Goal: Check status

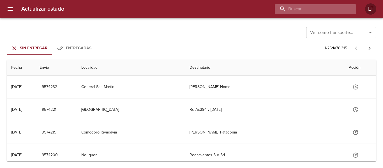
click at [333, 14] on input "buscar" at bounding box center [311, 9] width 72 height 10
paste input "9498033"
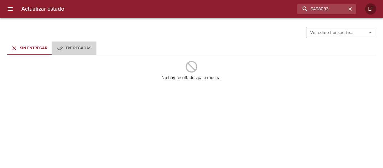
click at [71, 52] on div "Entregadas" at bounding box center [78, 48] width 25 height 7
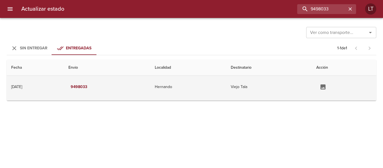
click at [131, 82] on td "9498033" at bounding box center [107, 87] width 86 height 22
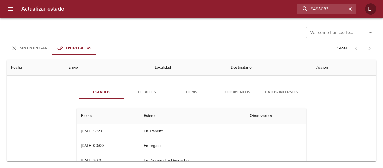
scroll to position [28, 0]
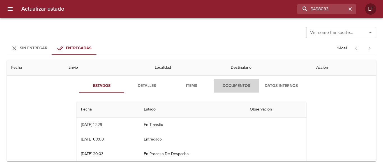
click at [225, 89] on span "Documentos" at bounding box center [236, 85] width 38 height 7
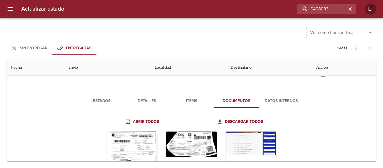
scroll to position [0, 0]
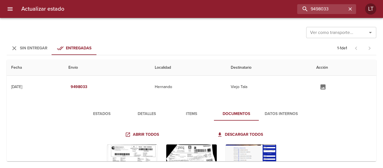
click at [107, 111] on span "Estados" at bounding box center [102, 113] width 38 height 7
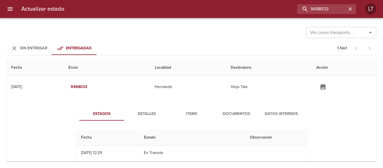
click at [142, 107] on button "Detalles" at bounding box center [146, 113] width 45 height 13
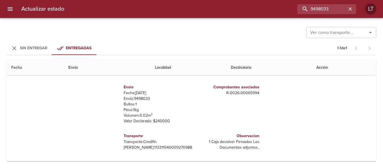
scroll to position [3, 0]
drag, startPoint x: 131, startPoint y: 147, endPoint x: 169, endPoint y: 147, distance: 37.3
click at [169, 147] on p "Oblea: 113311540009270988" at bounding box center [157, 147] width 66 height 6
click at [158, 145] on p "Oblea: 113311540009270988" at bounding box center [157, 147] width 66 height 6
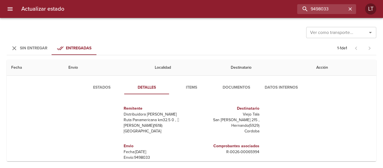
scroll to position [0, 0]
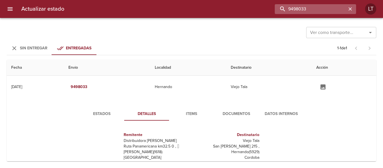
click at [327, 8] on input "9498033" at bounding box center [311, 9] width 72 height 10
paste input "501848"
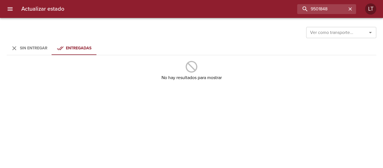
click at [26, 48] on span "Sin Entregar" at bounding box center [33, 48] width 27 height 5
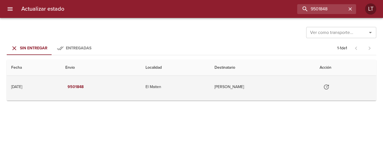
click at [205, 88] on td "El Maiten" at bounding box center [175, 87] width 69 height 22
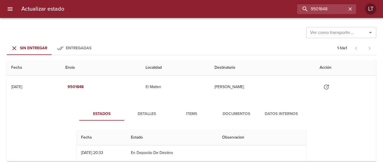
scroll to position [28, 0]
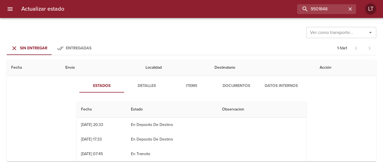
click at [141, 87] on span "Detalles" at bounding box center [146, 85] width 38 height 7
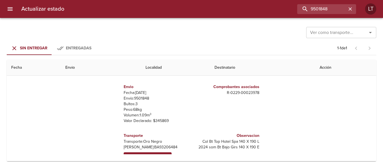
scroll to position [19, 0]
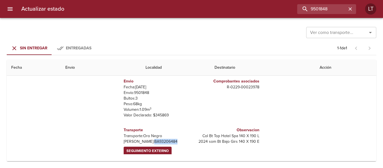
drag, startPoint x: 132, startPoint y: 136, endPoint x: 155, endPoint y: 134, distance: 23.0
click at [155, 139] on p "Oblea: BA93206484" at bounding box center [157, 142] width 66 height 6
copy p "BA93206484"
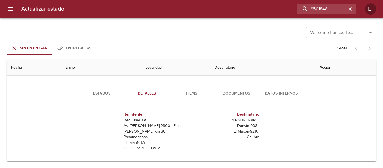
scroll to position [0, 0]
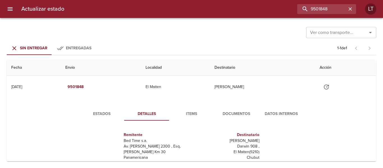
click at [105, 116] on span "Estados" at bounding box center [102, 113] width 38 height 7
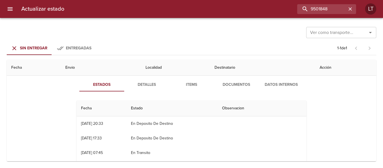
scroll to position [27, 0]
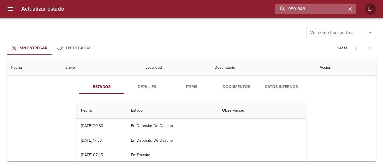
click at [313, 10] on input "9501848" at bounding box center [311, 9] width 72 height 10
paste input "9520701"
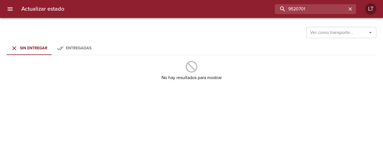
drag, startPoint x: 299, startPoint y: 9, endPoint x: 250, endPoint y: 11, distance: 49.9
click at [250, 11] on div "9520701" at bounding box center [212, 9] width 287 height 10
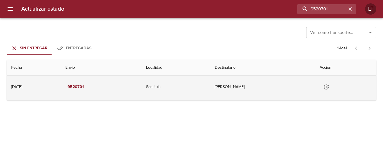
click at [201, 94] on td "San Luis" at bounding box center [175, 87] width 69 height 22
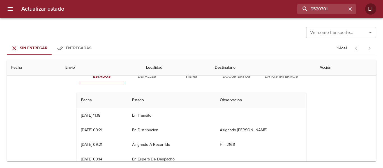
scroll to position [28, 0]
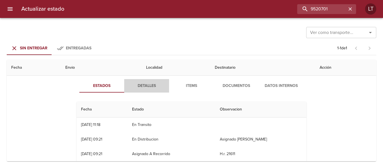
click at [148, 83] on span "Detalles" at bounding box center [146, 85] width 38 height 7
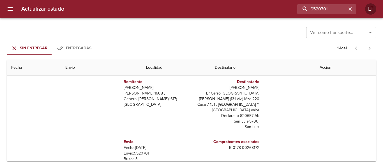
scroll to position [0, 0]
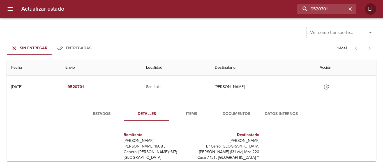
click at [236, 114] on span "Documentos" at bounding box center [236, 113] width 38 height 7
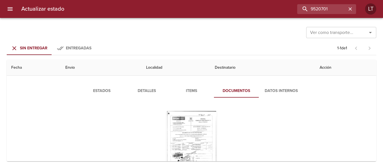
scroll to position [56, 0]
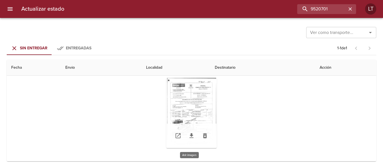
click at [197, 108] on div "Tabla de envíos del cliente" at bounding box center [191, 113] width 50 height 70
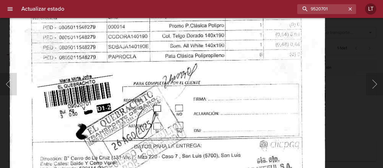
click at [213, 0] on html "Actualizar estado 9520701 LT Ver como transporte... Ver como transporte... Sin …" at bounding box center [191, 0] width 383 height 0
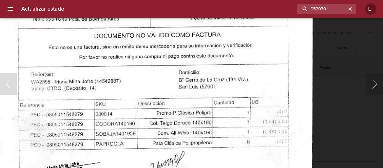
click at [218, 153] on img "Lightbox" at bounding box center [155, 122] width 316 height 451
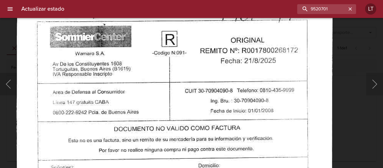
click at [3, 63] on div at bounding box center [3, 84] width 6 height 168
click at [341, 45] on div "Lightbox" at bounding box center [191, 84] width 383 height 168
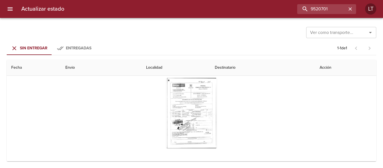
click at [317, 14] on div "Actualizar estado 9520701 LT" at bounding box center [191, 9] width 383 height 18
click at [318, 8] on input "9520701" at bounding box center [311, 9] width 72 height 10
type input "9554306"
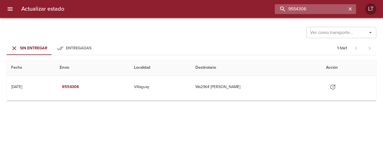
scroll to position [0, 0]
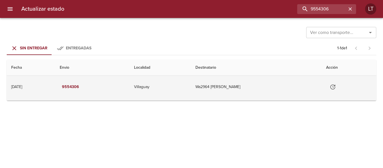
click at [332, 90] on icon "Tabla de envíos del cliente" at bounding box center [332, 86] width 7 height 7
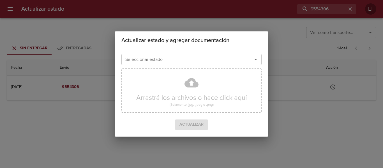
click at [212, 61] on input "Seleccionar estado" at bounding box center [183, 59] width 120 height 8
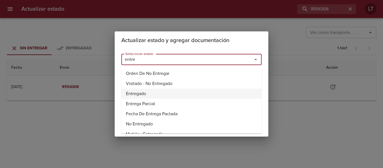
click at [142, 95] on li "Entregado" at bounding box center [191, 94] width 140 height 10
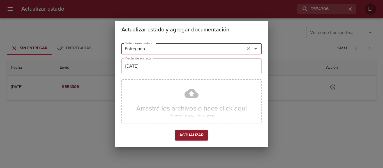
type input "Entregado"
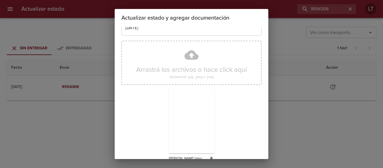
scroll to position [52, 0]
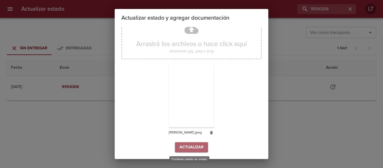
click at [197, 148] on span "Actualizar" at bounding box center [191, 147] width 24 height 7
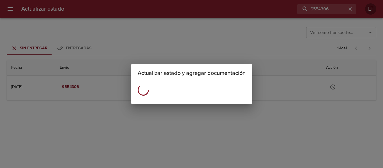
click at [323, 5] on div "Actualizar estado y agregar documentación" at bounding box center [191, 84] width 383 height 168
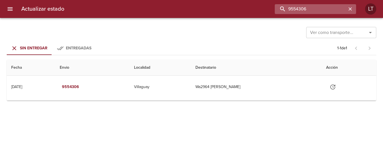
click at [318, 10] on input "9554306" at bounding box center [311, 9] width 72 height 10
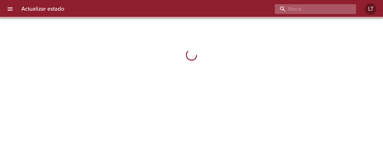
click at [321, 7] on input "buscar" at bounding box center [311, 9] width 72 height 10
paste input "9554306"
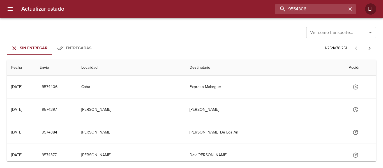
type input "9554306"
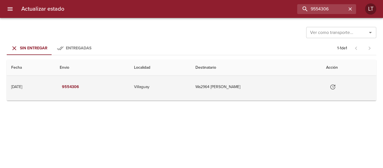
click at [336, 87] on icon "Tabla de envíos del cliente" at bounding box center [332, 86] width 7 height 7
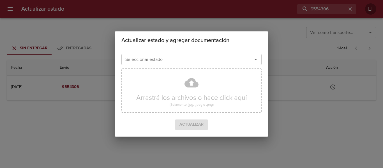
click at [212, 64] on div "Seleccionar estado" at bounding box center [191, 59] width 140 height 11
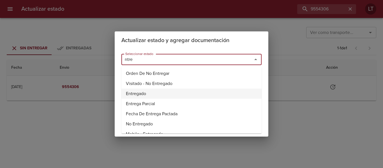
click at [146, 93] on li "Entregado" at bounding box center [191, 94] width 140 height 10
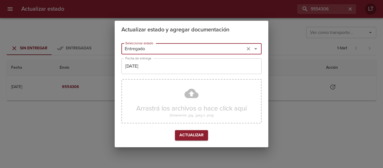
type input "Entregado"
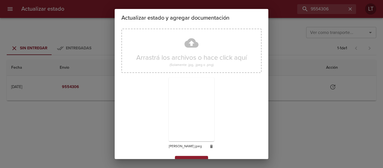
scroll to position [52, 0]
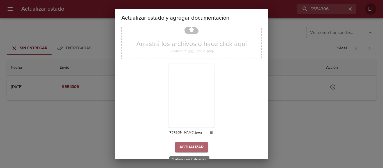
click at [191, 145] on span "Actualizar" at bounding box center [191, 147] width 24 height 7
